Goal: Information Seeking & Learning: Learn about a topic

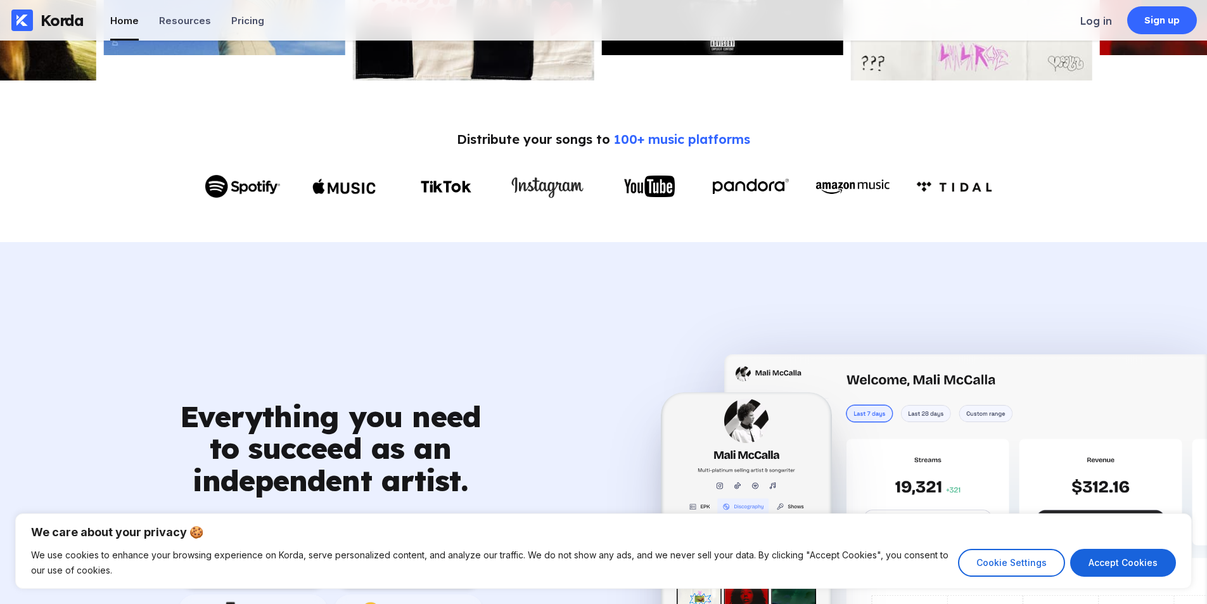
scroll to position [761, 0]
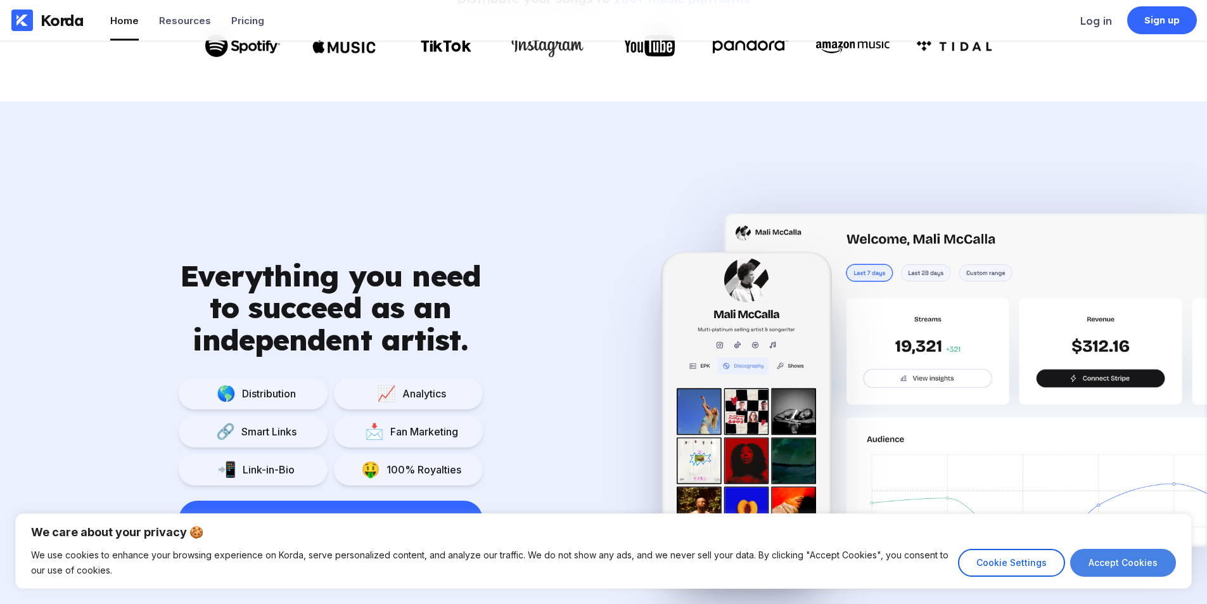
click at [1109, 560] on button "Accept Cookies" at bounding box center [1124, 563] width 106 height 28
checkbox input "true"
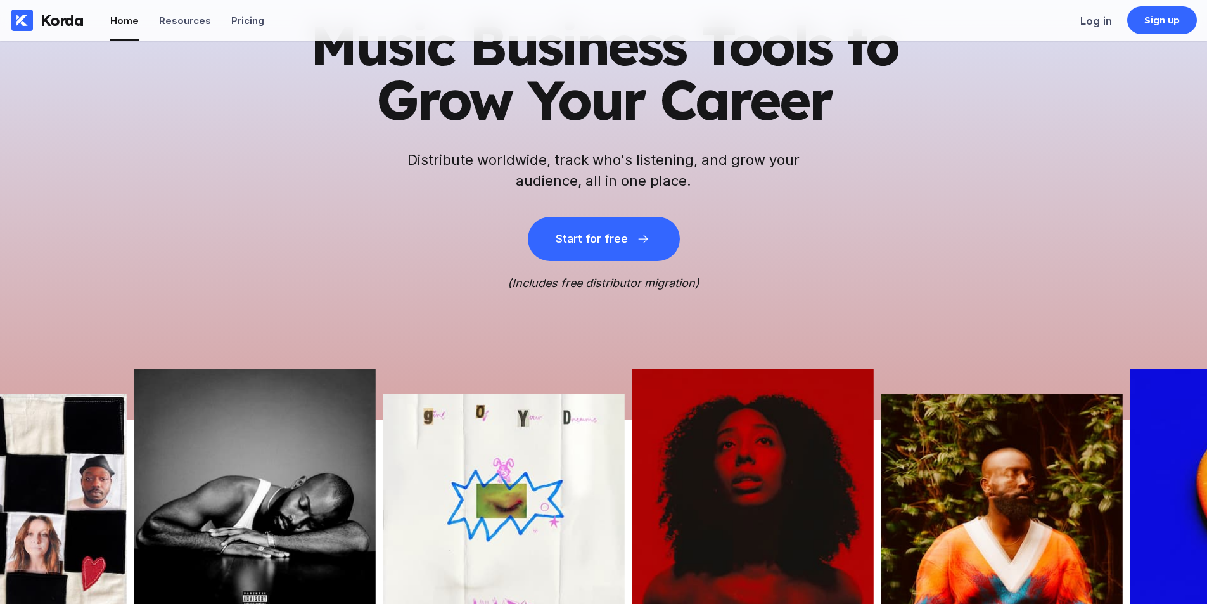
scroll to position [0, 0]
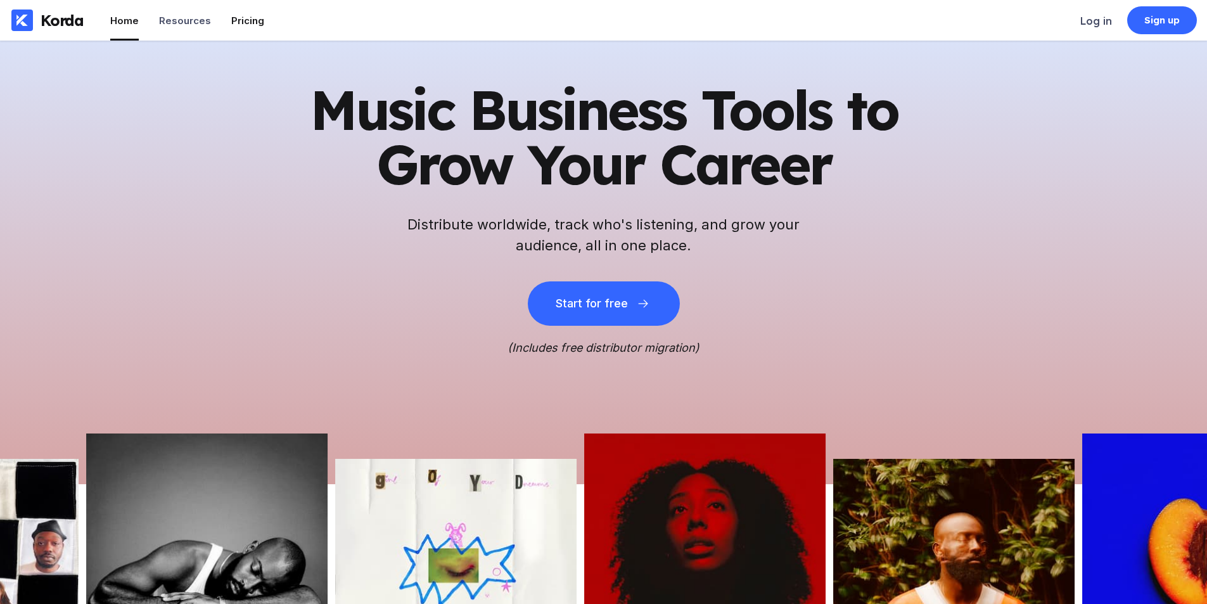
click at [237, 20] on div "Pricing" at bounding box center [247, 21] width 33 height 12
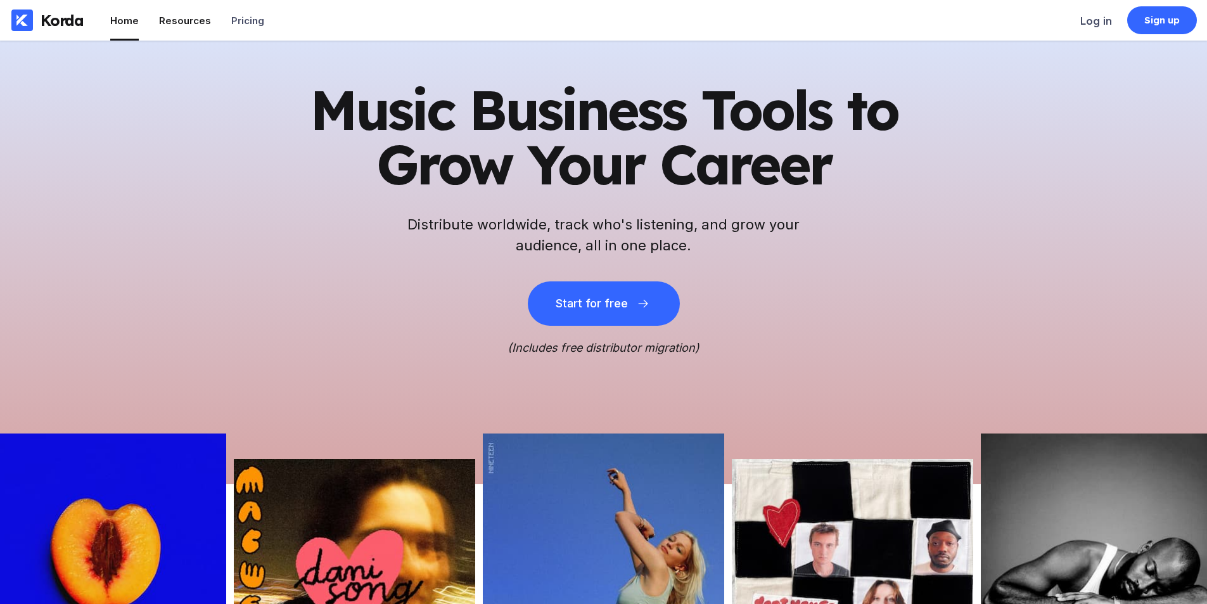
click at [177, 24] on div "Resources" at bounding box center [185, 21] width 52 height 12
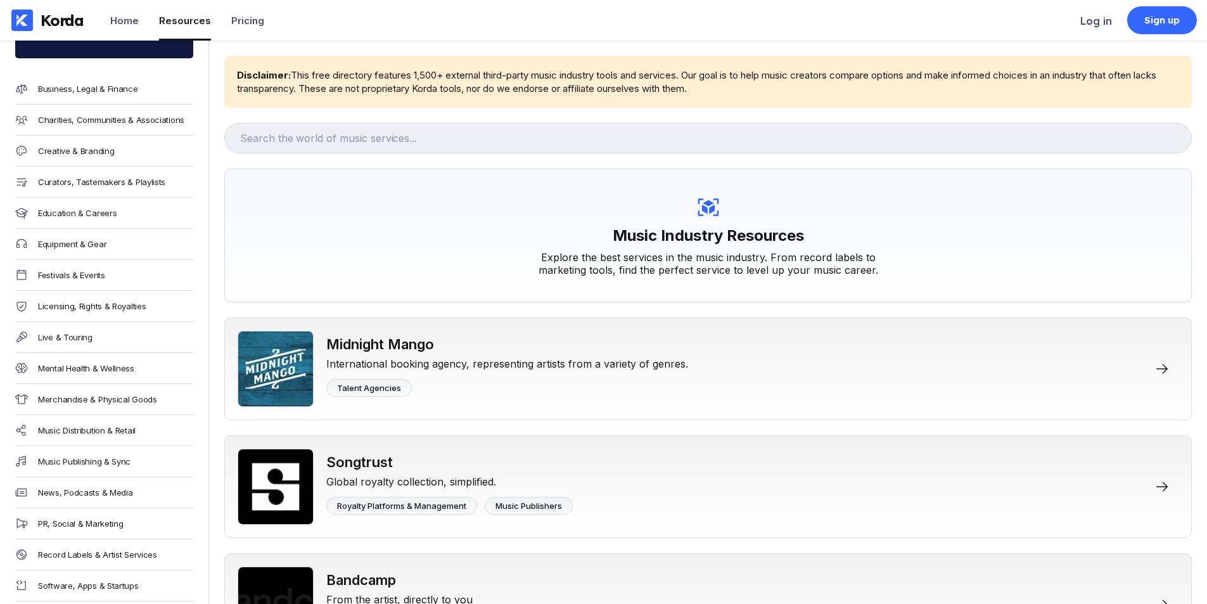
scroll to position [243, 0]
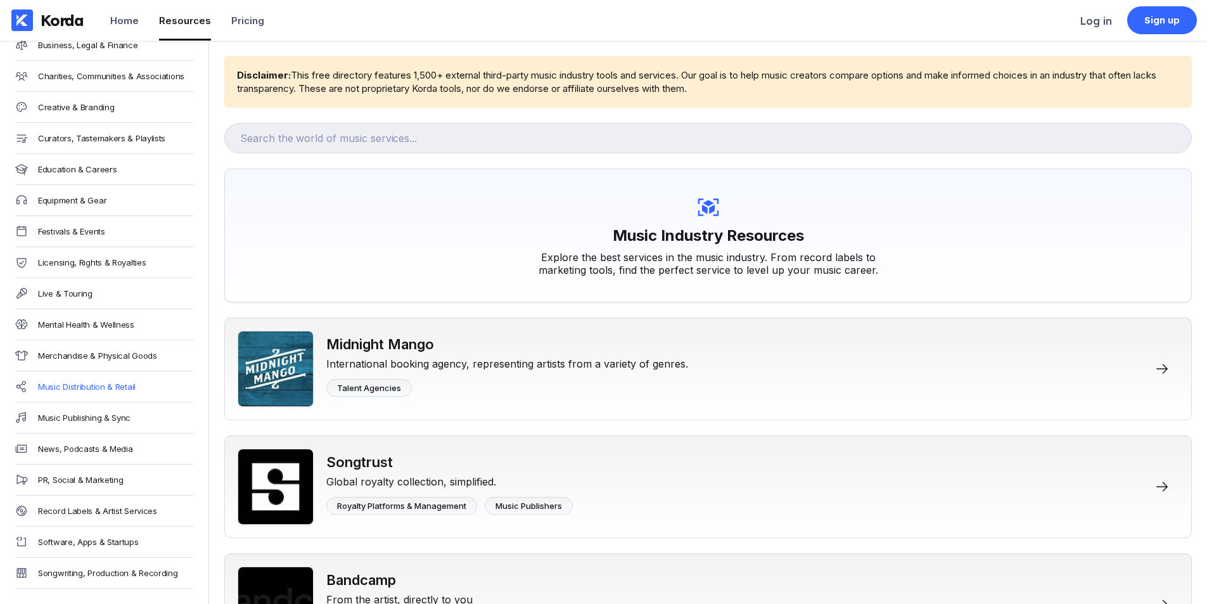
click at [79, 382] on div "Music Distribution & Retail" at bounding box center [87, 387] width 98 height 10
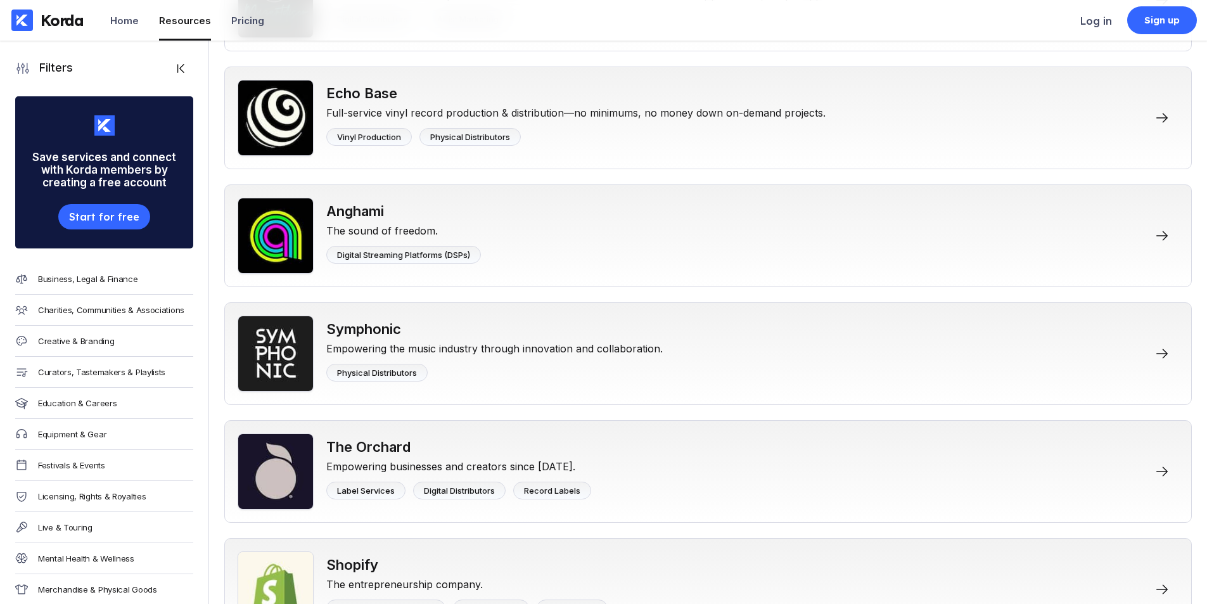
scroll to position [8791, 0]
